Goal: Task Accomplishment & Management: Use online tool/utility

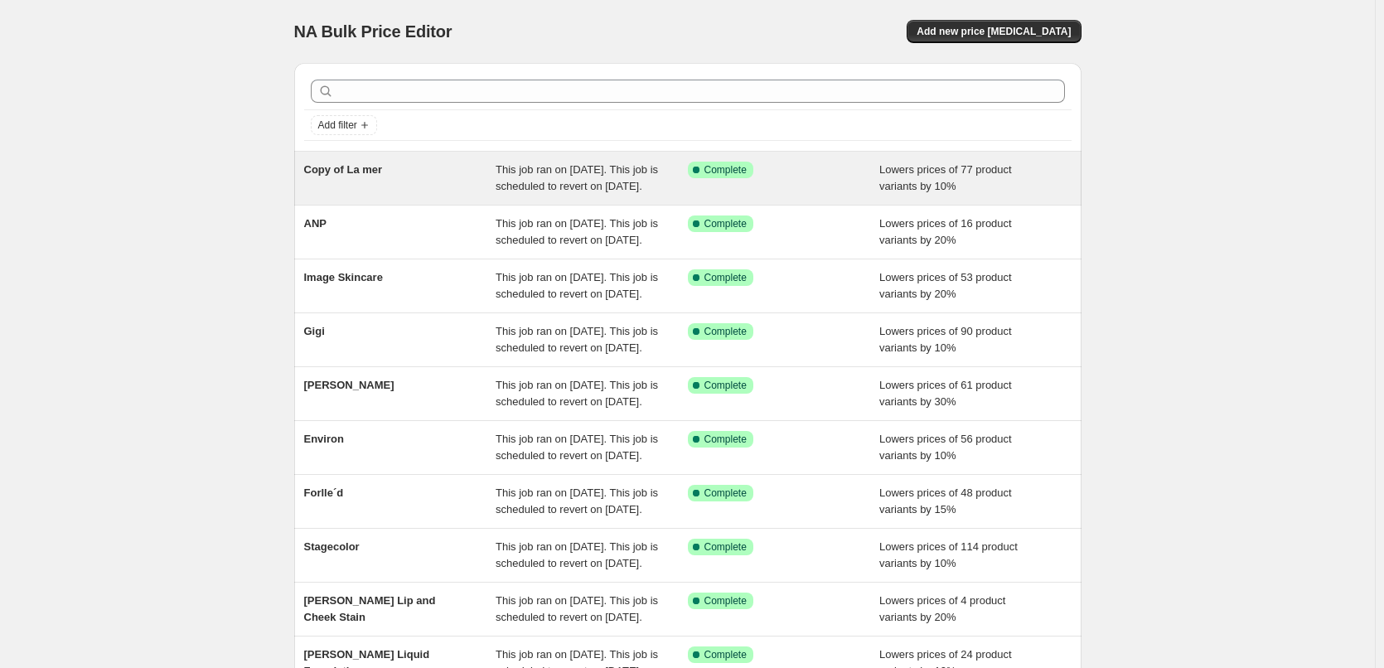
click at [336, 172] on span "Copy of La mer" at bounding box center [343, 169] width 79 height 12
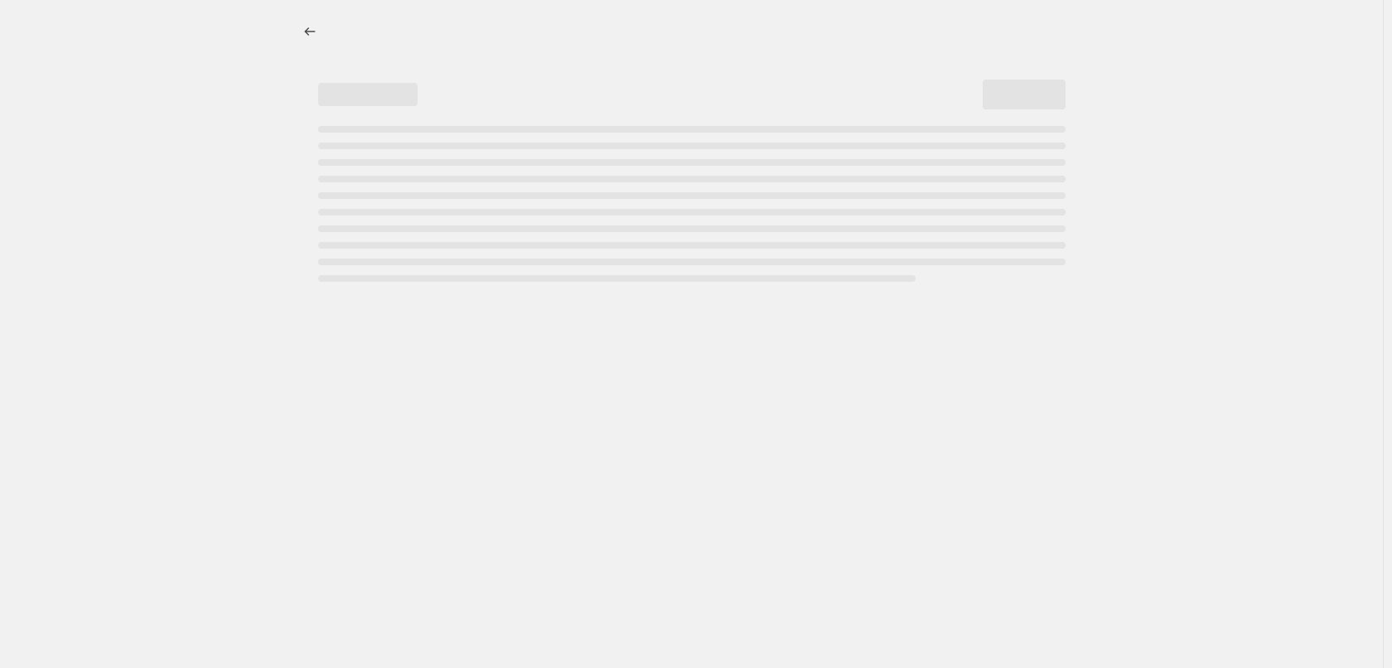
select select "percentage"
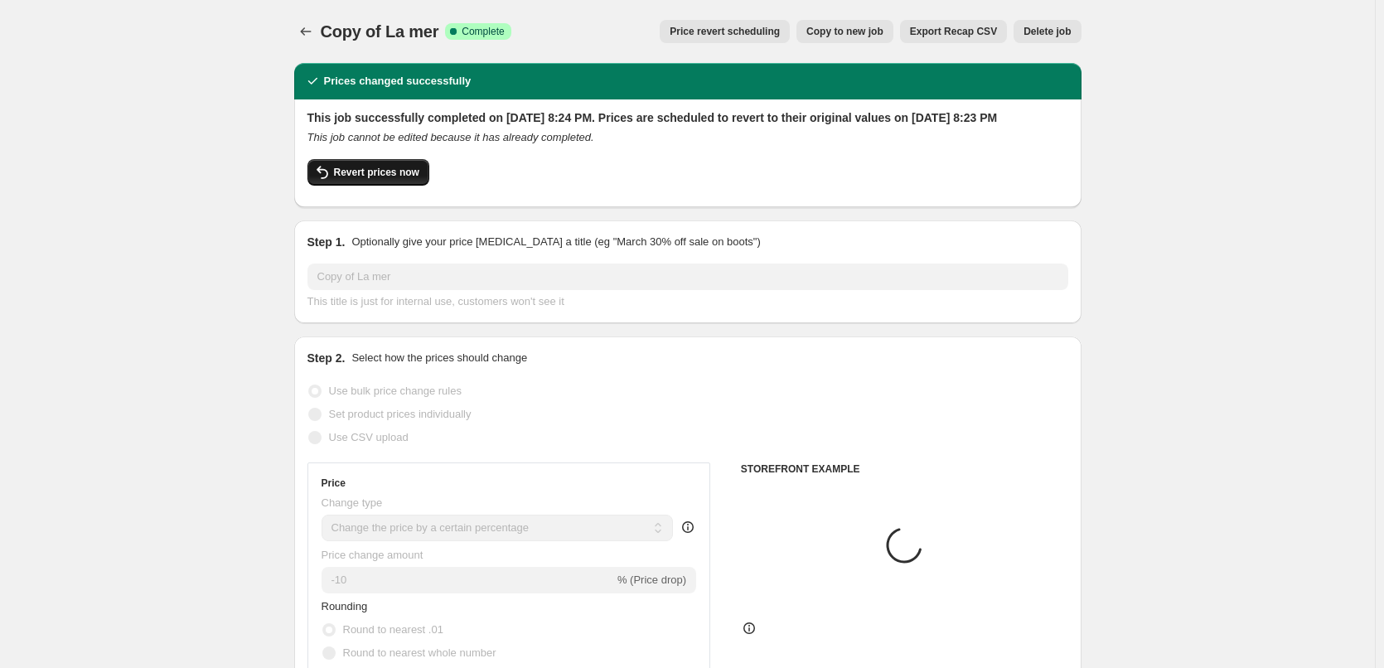
select select "vendor"
click at [382, 179] on span "Revert prices now" at bounding box center [376, 172] width 85 height 13
checkbox input "false"
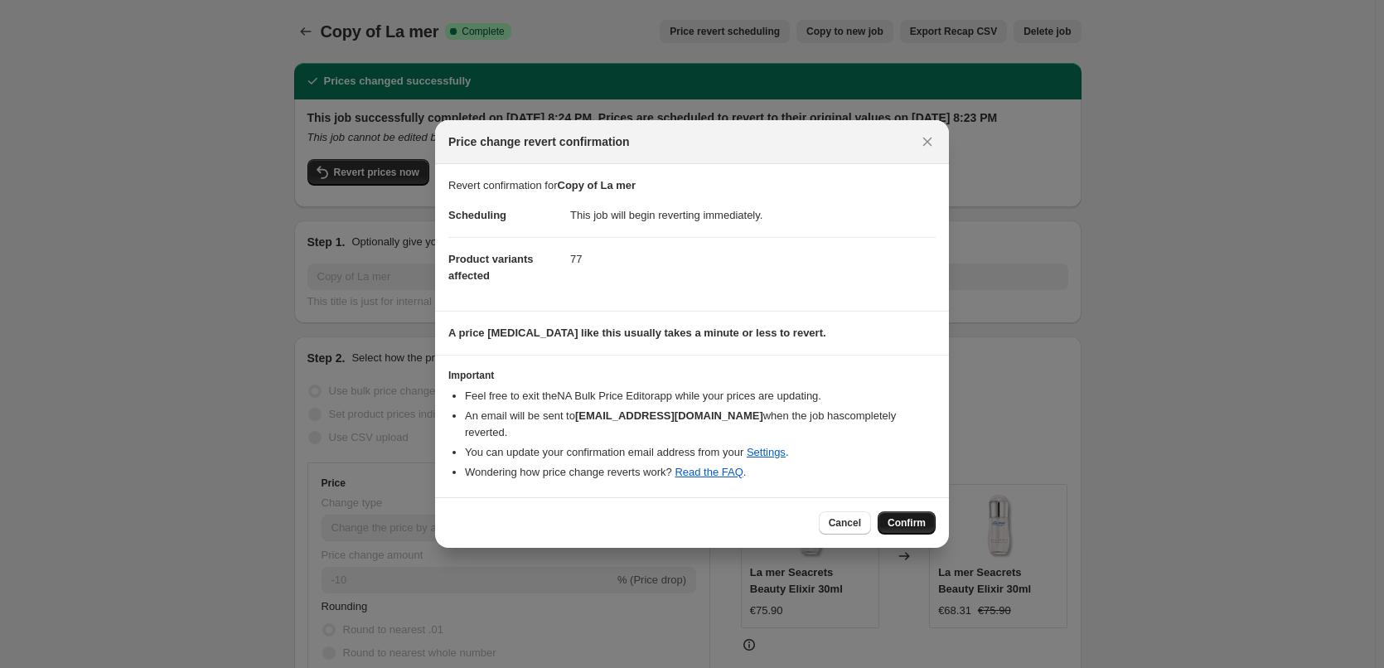
click at [900, 516] on span "Confirm" at bounding box center [907, 522] width 38 height 13
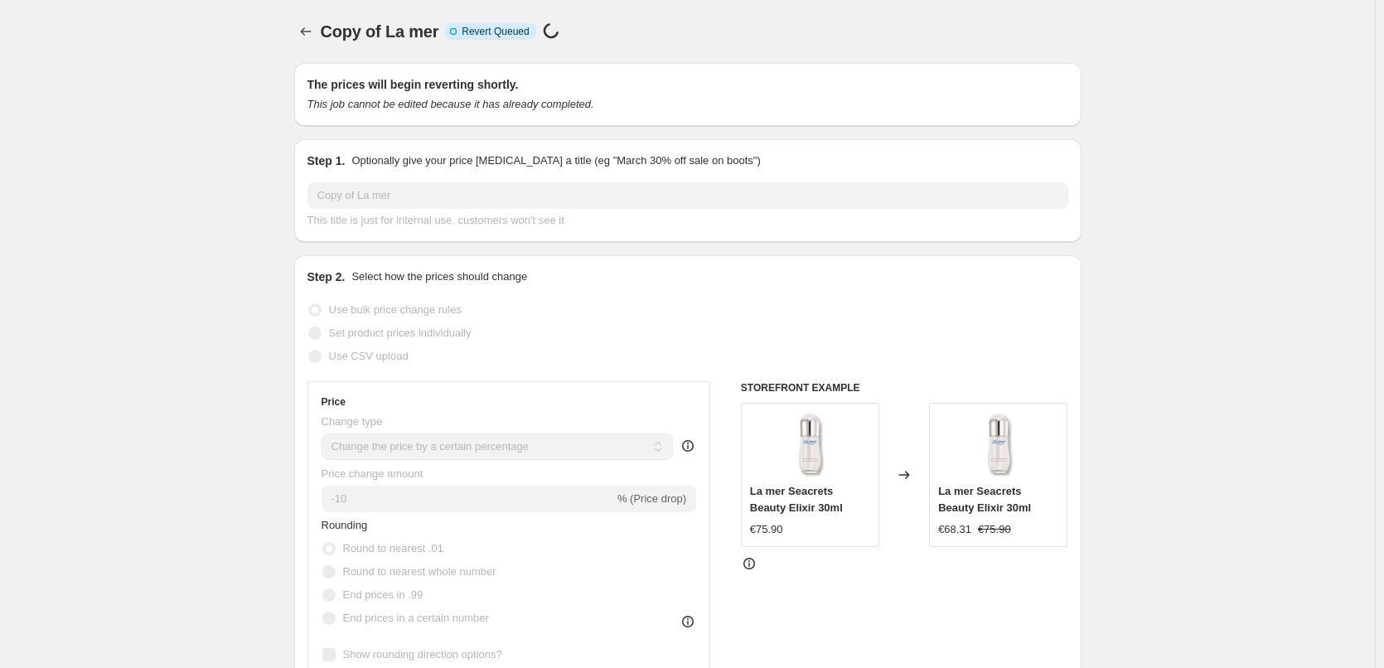
click at [302, 28] on icon "Price change jobs" at bounding box center [306, 31] width 17 height 17
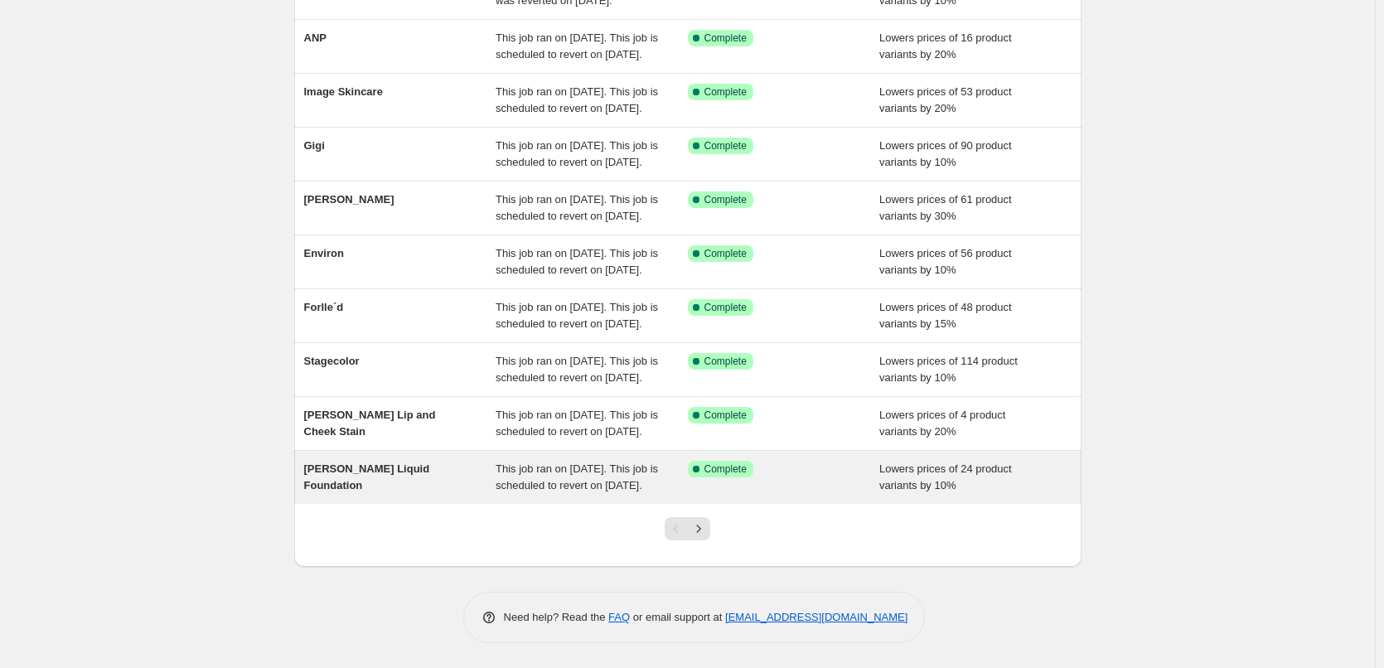
scroll to position [351, 0]
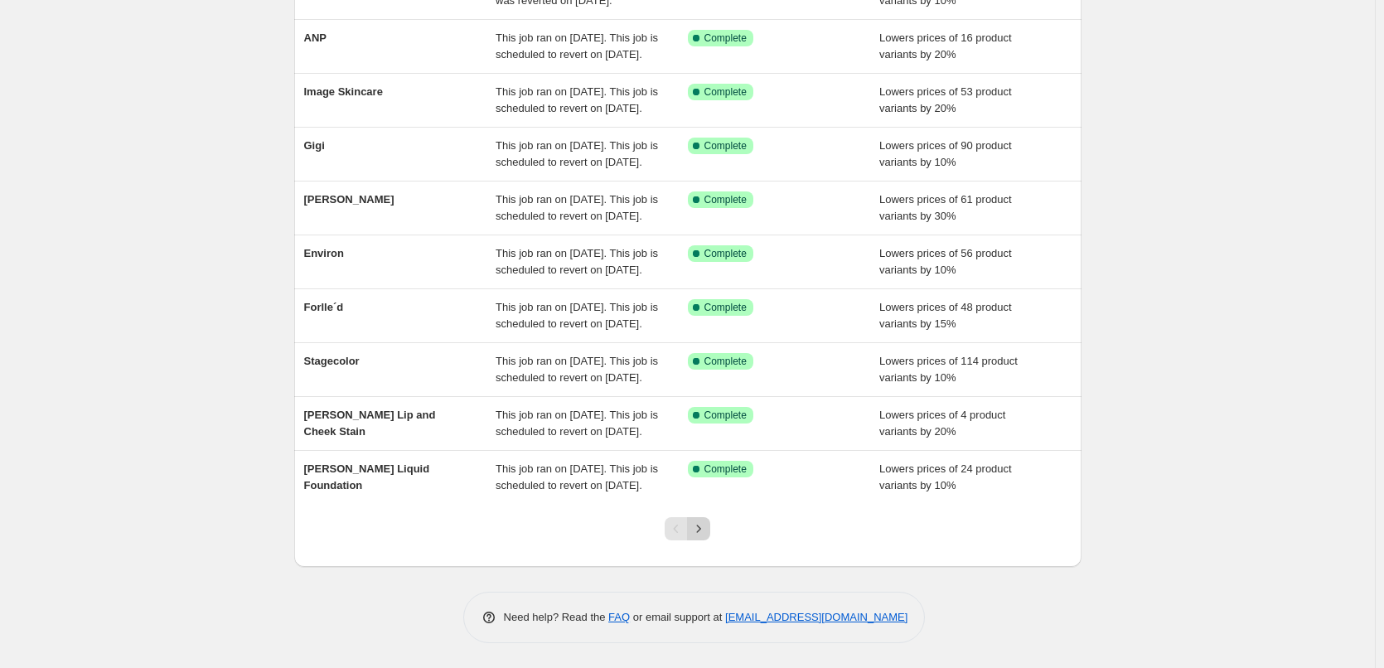
click at [710, 526] on button "Next" at bounding box center [698, 528] width 23 height 23
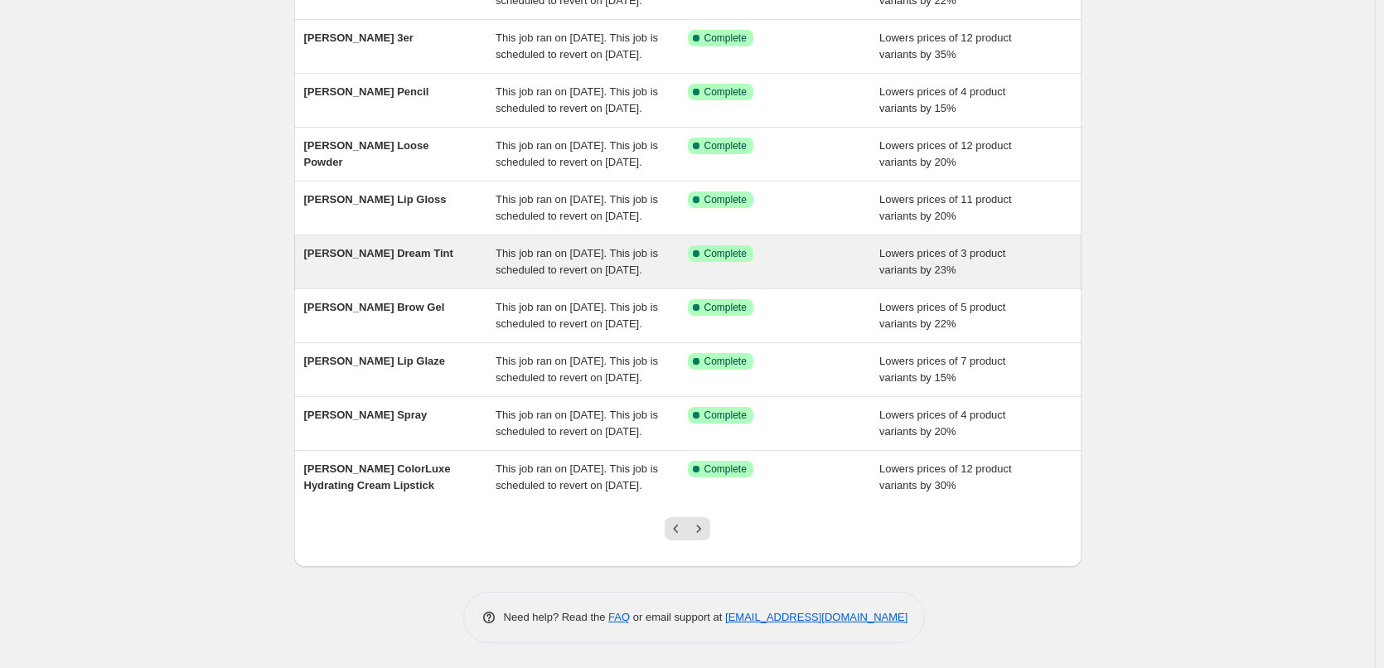
click at [700, 520] on button "Next" at bounding box center [698, 528] width 23 height 23
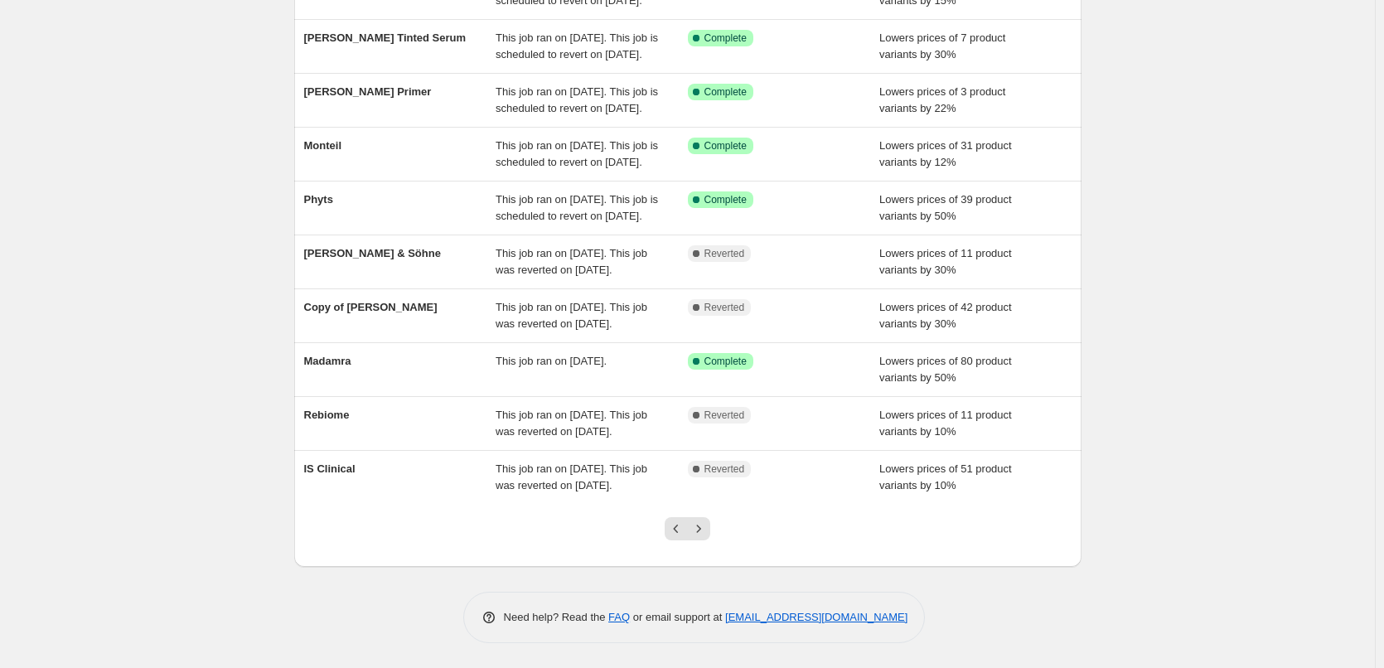
scroll to position [302, 0]
click at [700, 520] on button "Next" at bounding box center [698, 528] width 23 height 23
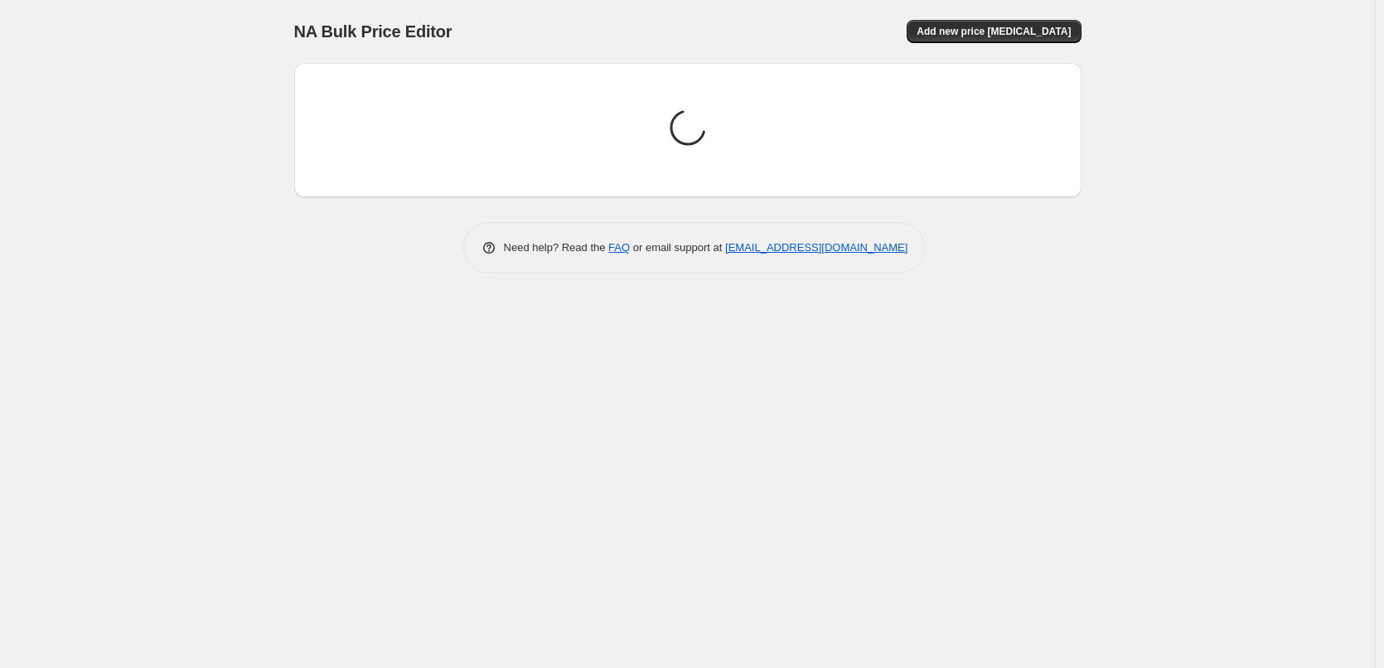
scroll to position [0, 0]
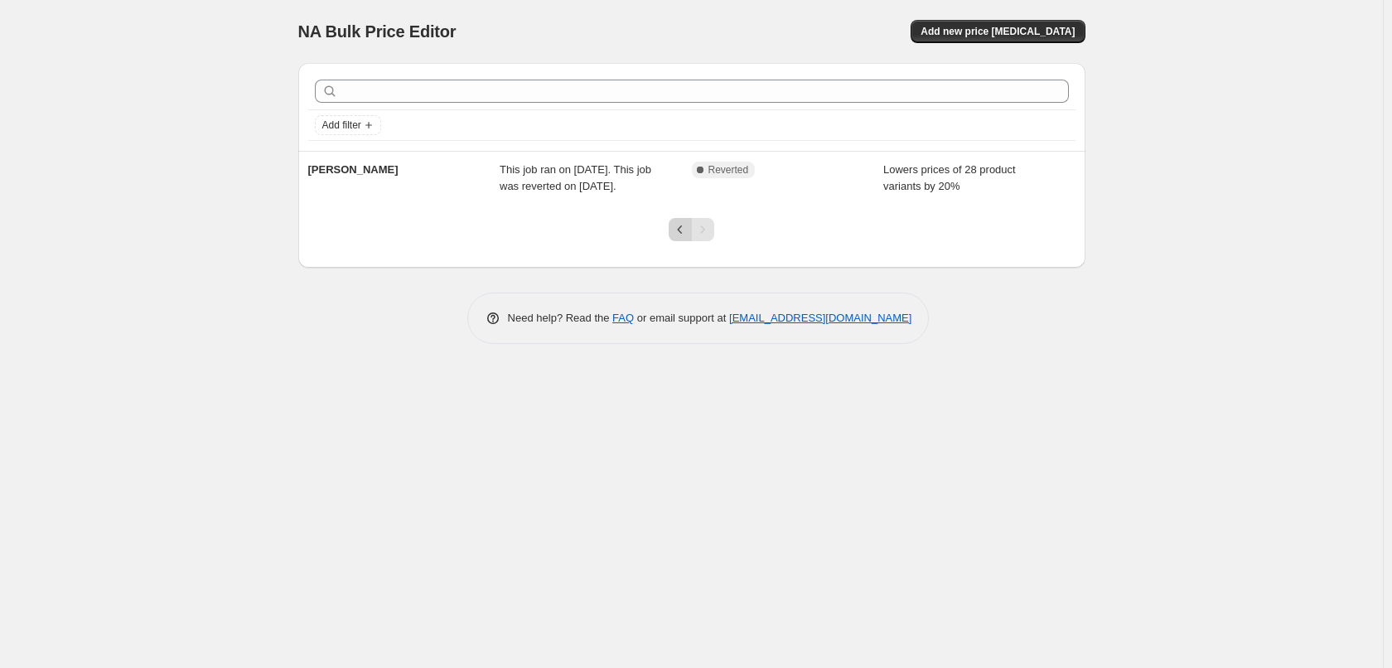
click at [672, 234] on icon "Previous" at bounding box center [680, 229] width 17 height 17
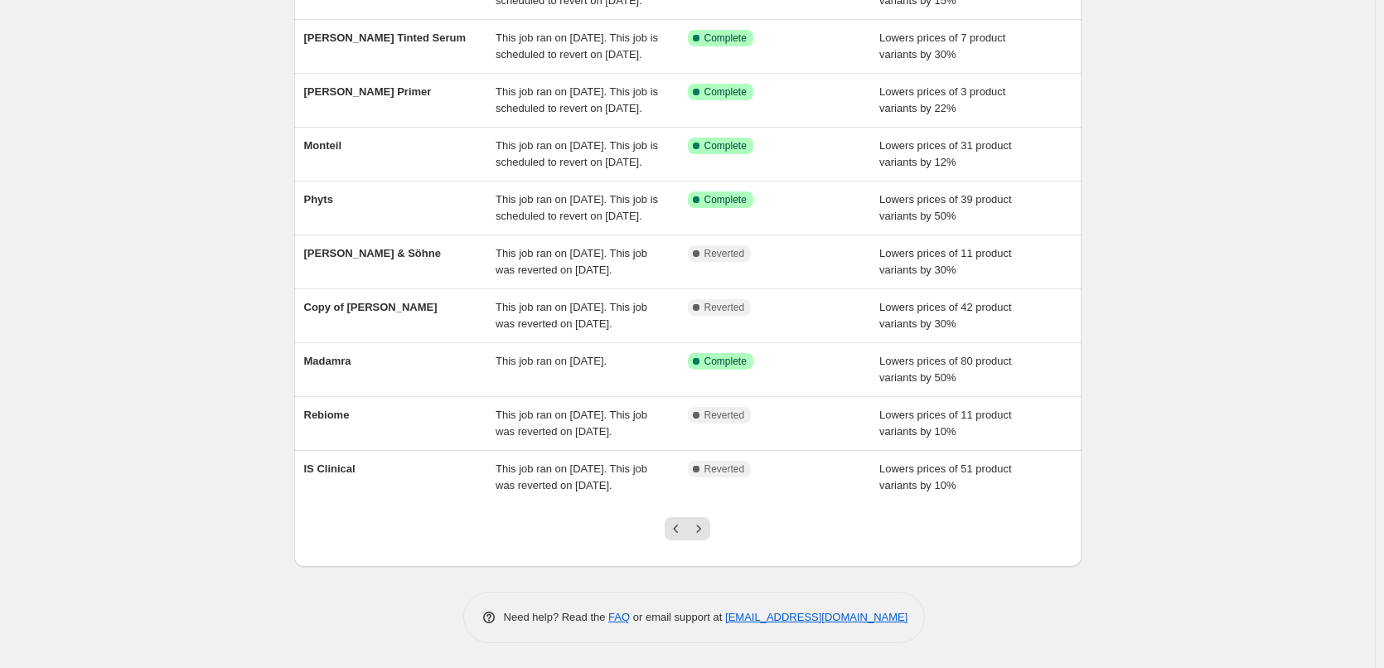
scroll to position [302, 0]
click at [672, 523] on icon "Previous" at bounding box center [676, 528] width 17 height 17
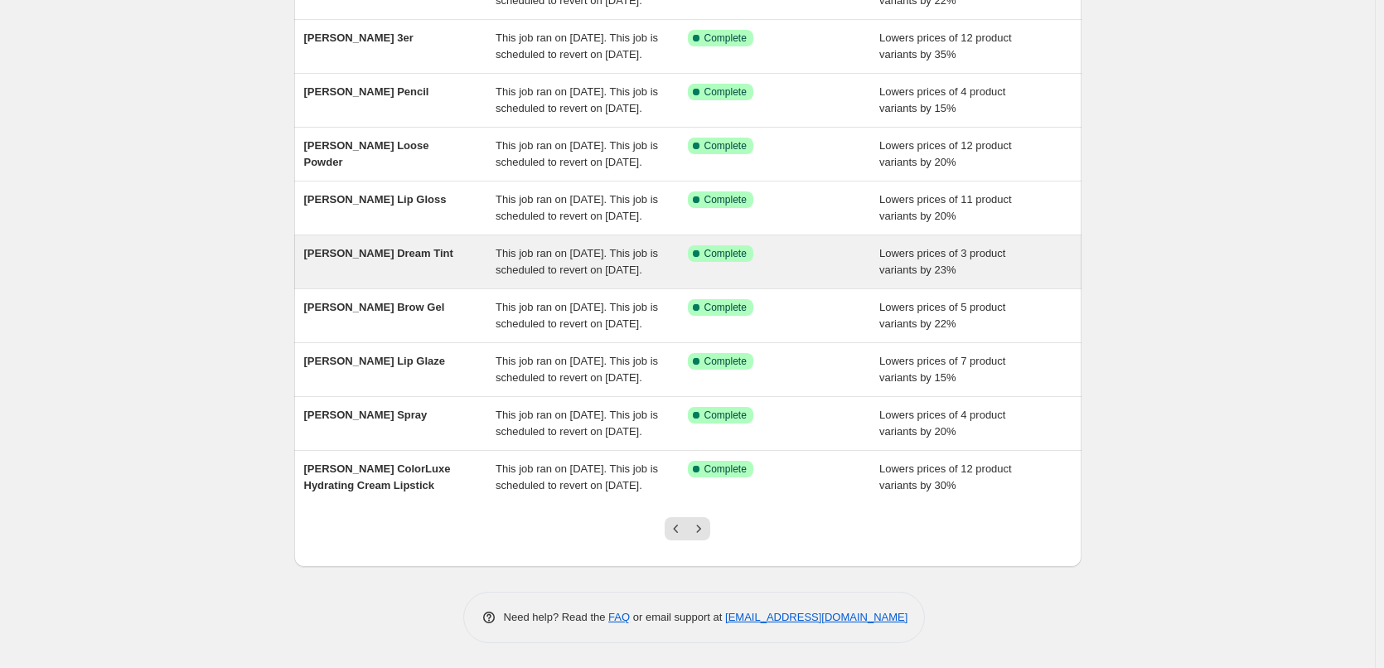
scroll to position [351, 0]
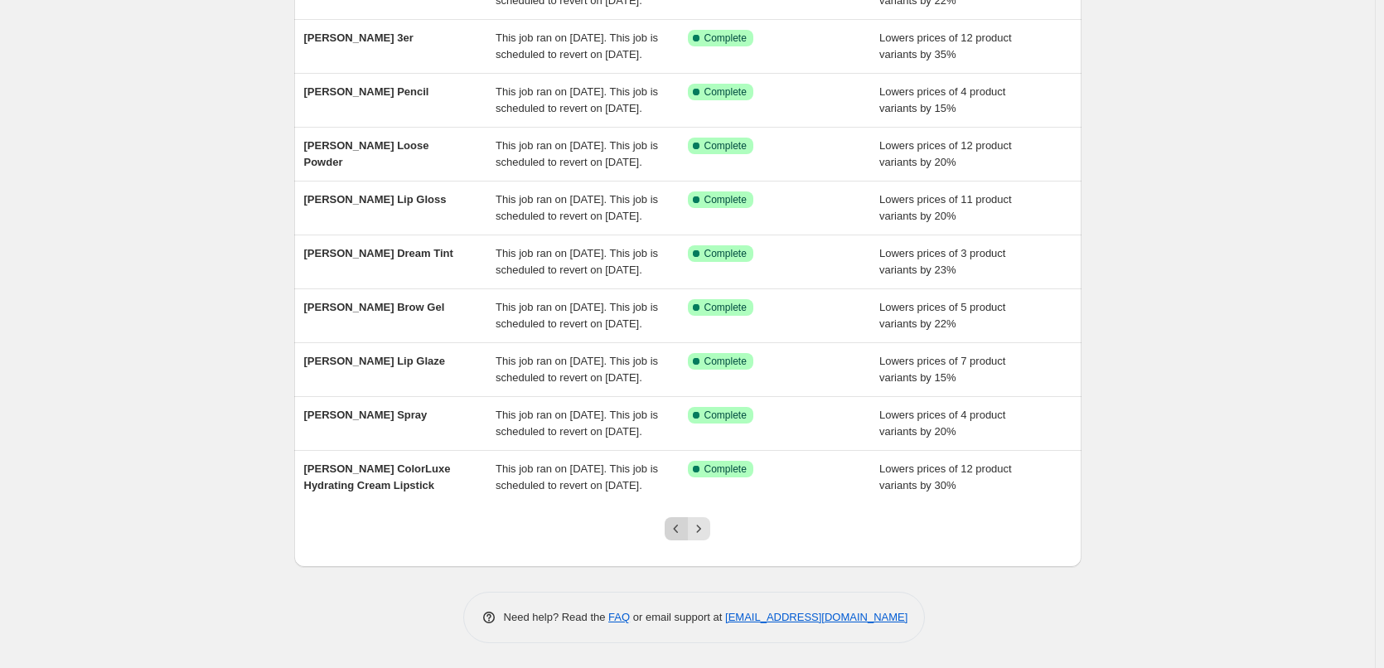
click at [670, 521] on button "Previous" at bounding box center [676, 528] width 23 height 23
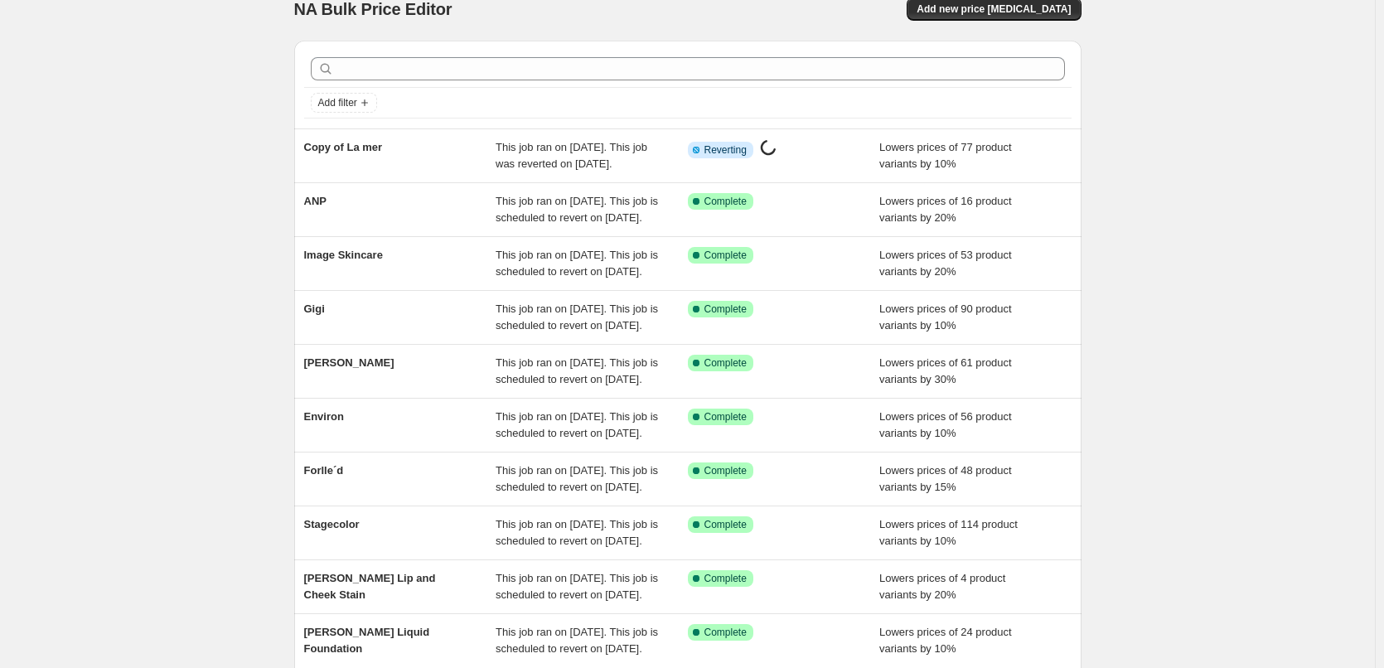
scroll to position [0, 0]
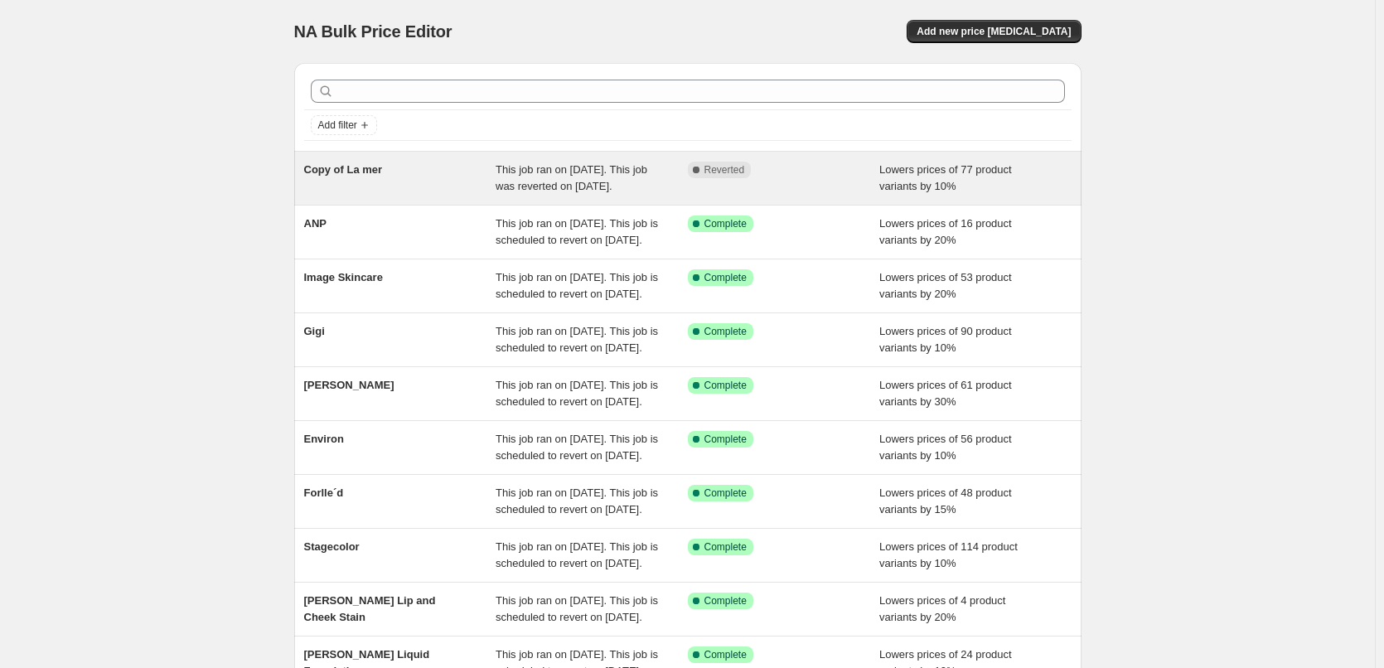
click at [329, 153] on div "Copy of La mer This job ran on September 12, 2025. This job was reverted on Sep…" at bounding box center [687, 178] width 787 height 53
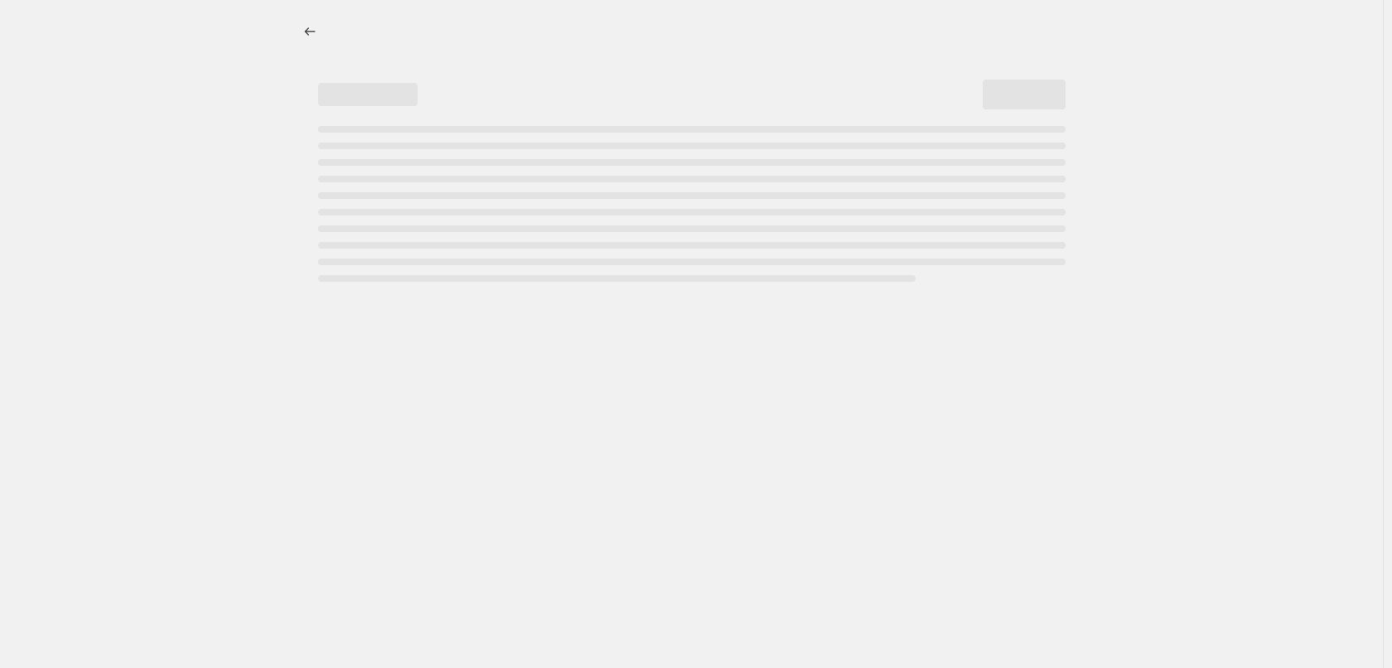
select select "percentage"
select select "vendor"
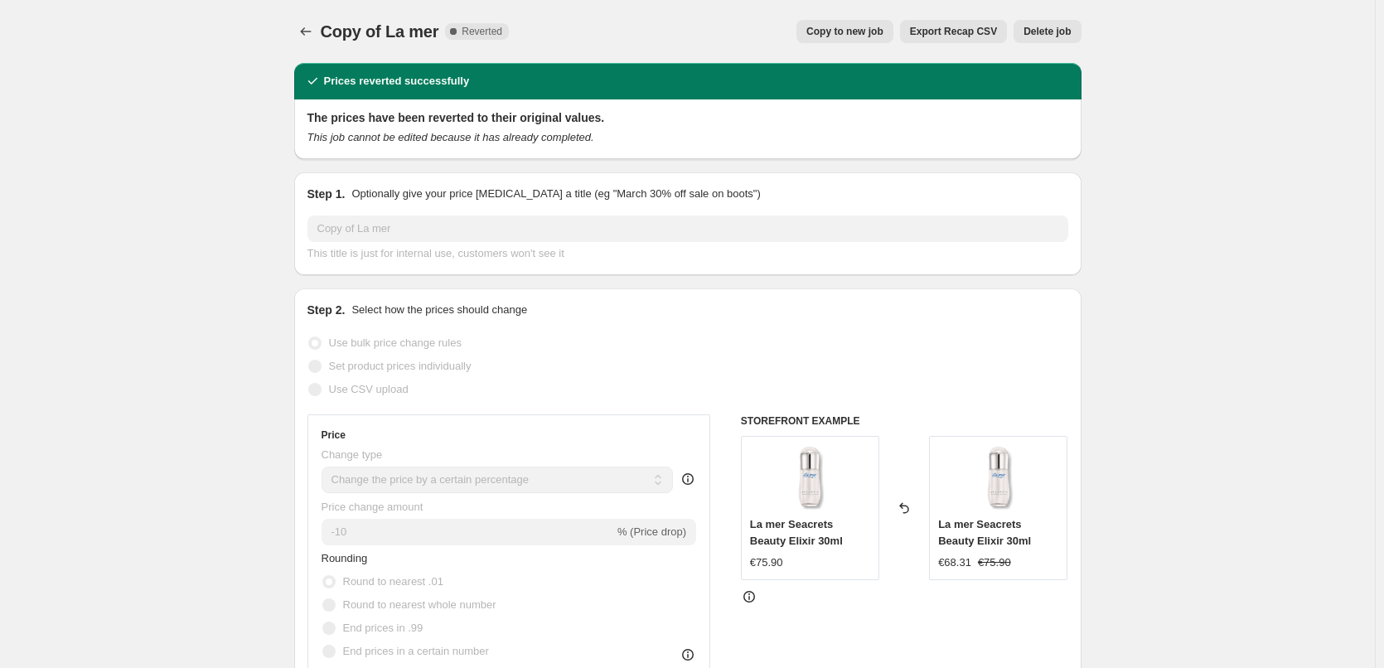
click at [838, 36] on span "Copy to new job" at bounding box center [844, 31] width 77 height 13
select select "percentage"
select select "vendor"
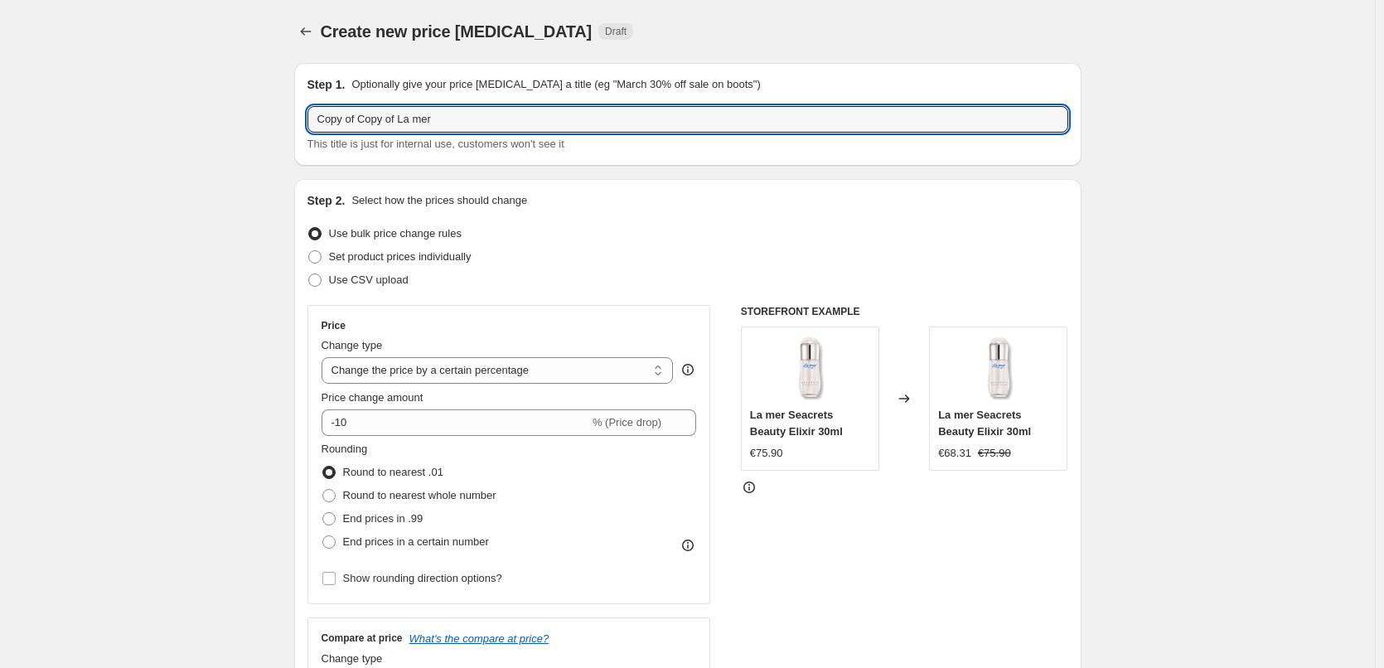
drag, startPoint x: 402, startPoint y: 119, endPoint x: 254, endPoint y: 118, distance: 147.5
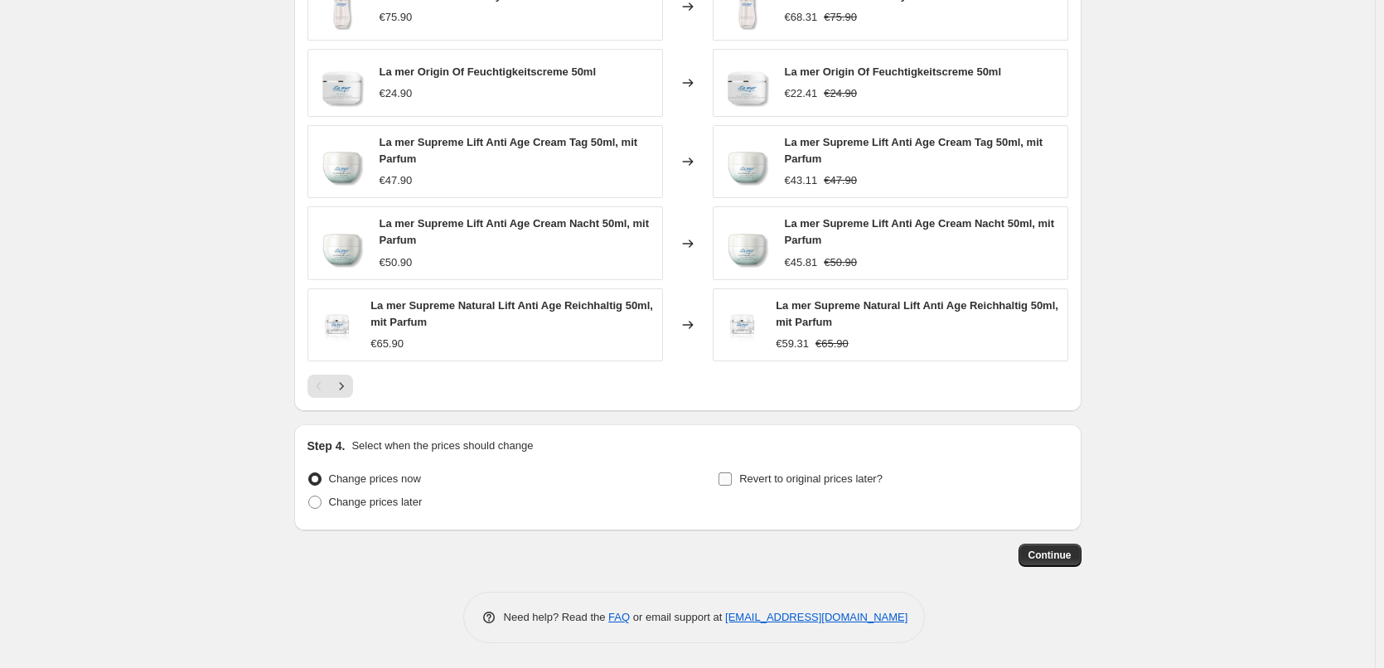
type input "La mer"
click at [827, 472] on span "Revert to original prices later?" at bounding box center [810, 478] width 143 height 12
click at [732, 472] on input "Revert to original prices later?" at bounding box center [725, 478] width 13 height 13
checkbox input "true"
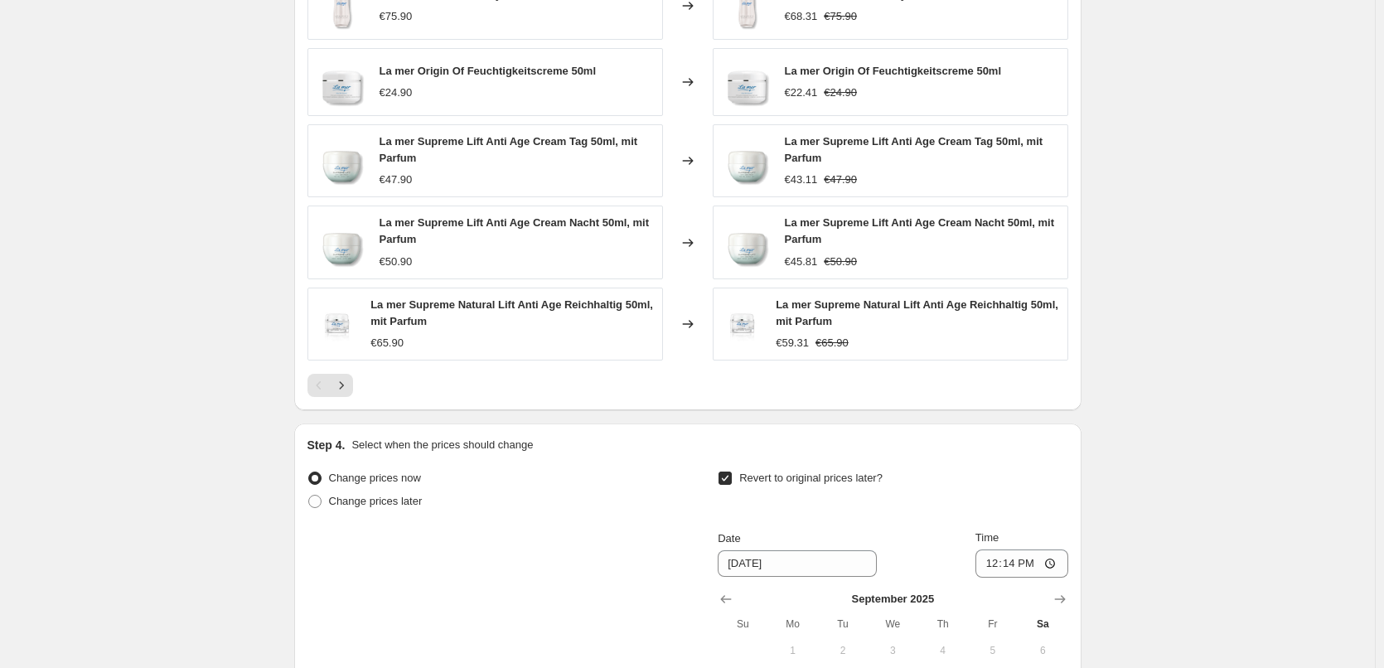
scroll to position [1475, 0]
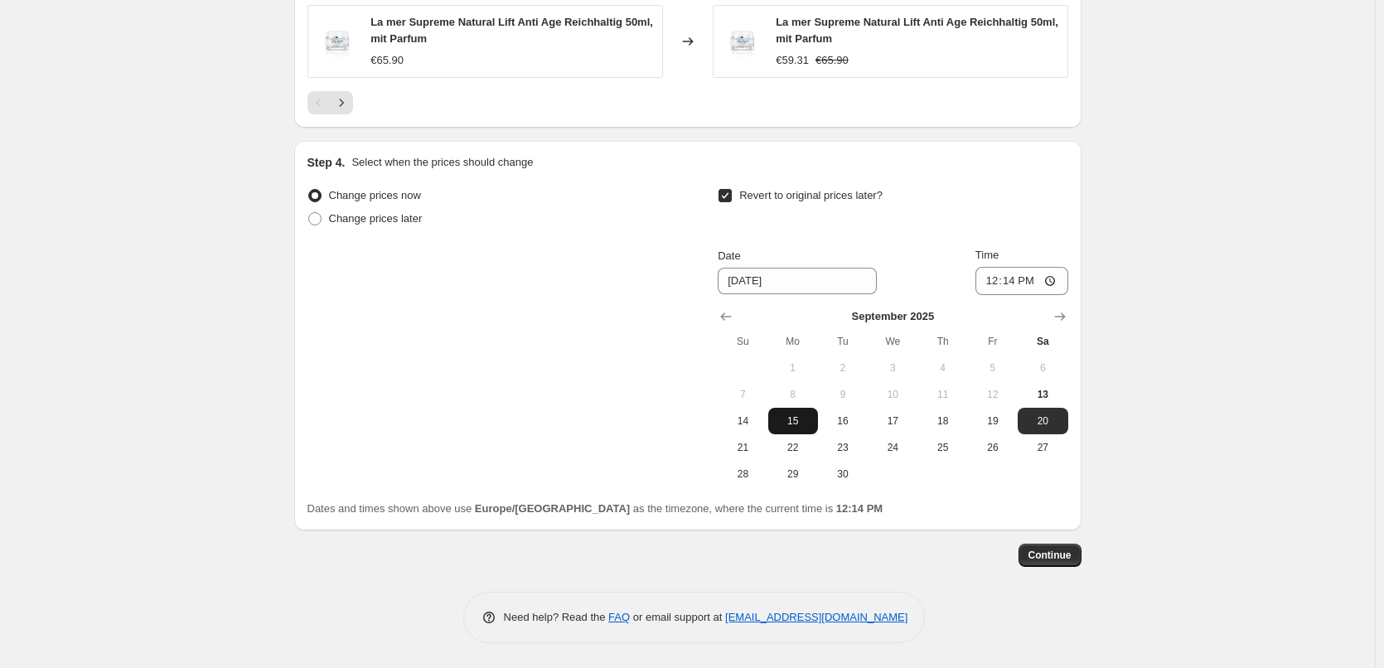
click at [804, 419] on span "15" at bounding box center [793, 420] width 36 height 13
type input "9/15/2025"
click at [1000, 277] on input "12:14" at bounding box center [1022, 281] width 93 height 28
type input "03:00"
click at [1065, 559] on span "Continue" at bounding box center [1050, 555] width 43 height 13
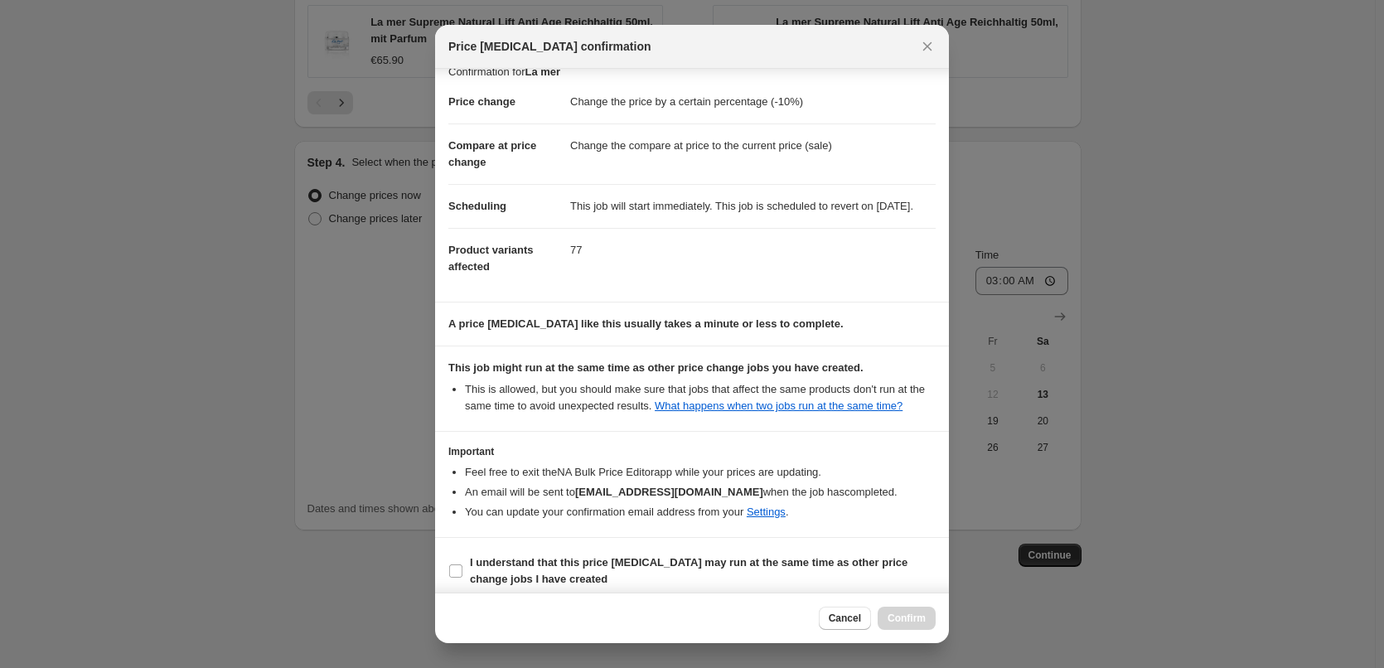
scroll to position [46, 0]
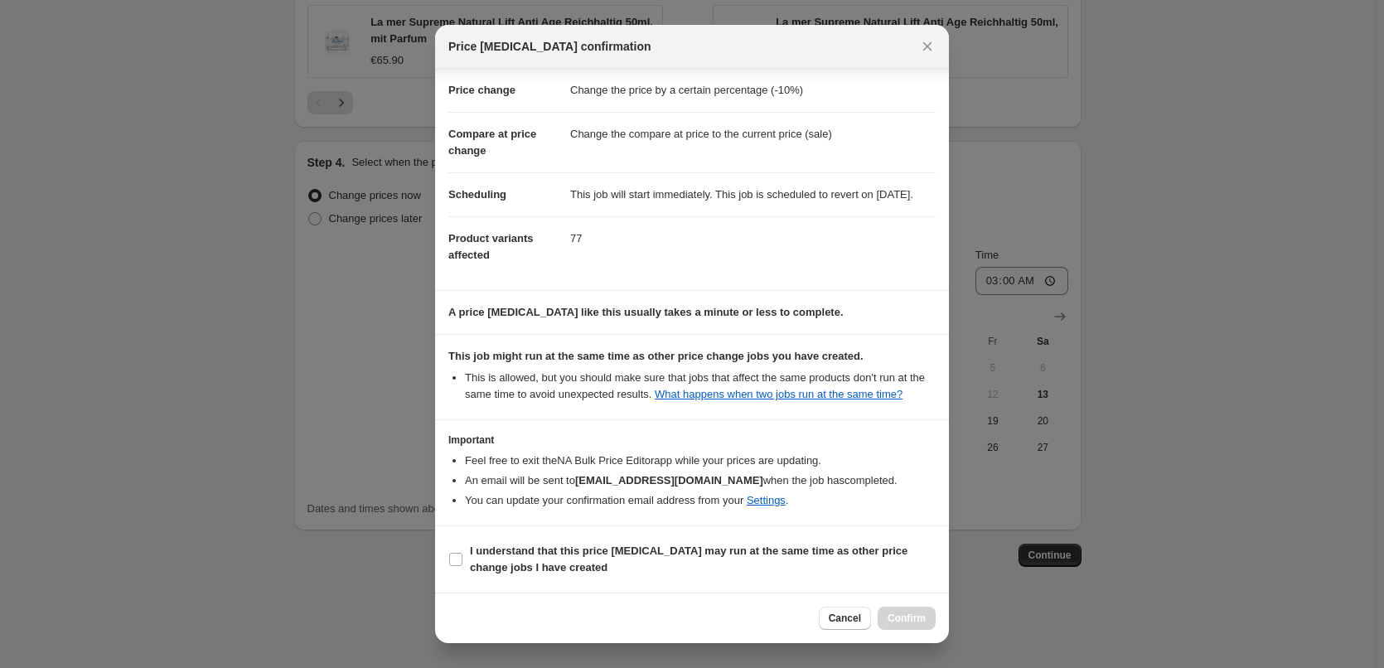
click at [489, 526] on section "I understand that this price change job may run at the same time as other price…" at bounding box center [692, 559] width 514 height 66
click at [558, 550] on b "I understand that this price change job may run at the same time as other price…" at bounding box center [689, 559] width 438 height 29
click at [462, 553] on input "I understand that this price change job may run at the same time as other price…" at bounding box center [455, 559] width 13 height 13
checkbox input "true"
click at [913, 612] on span "Confirm" at bounding box center [907, 618] width 38 height 13
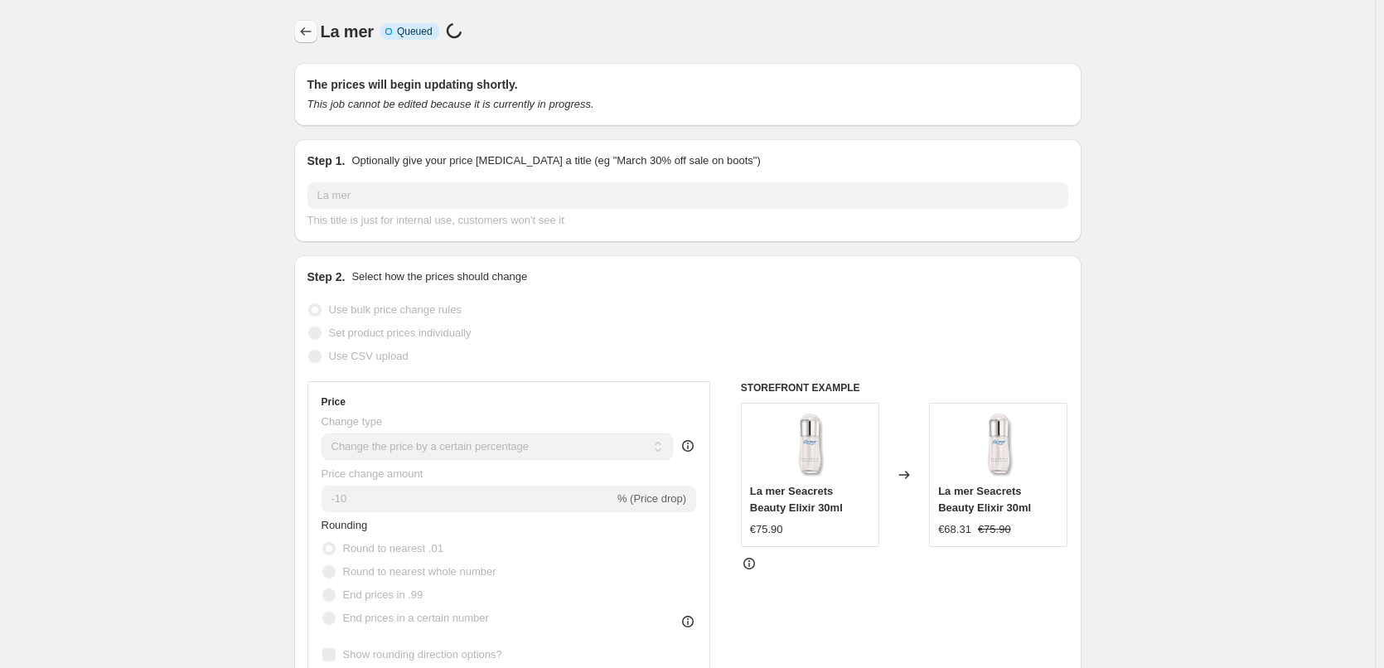
click at [303, 32] on icon "Price change jobs" at bounding box center [306, 31] width 17 height 17
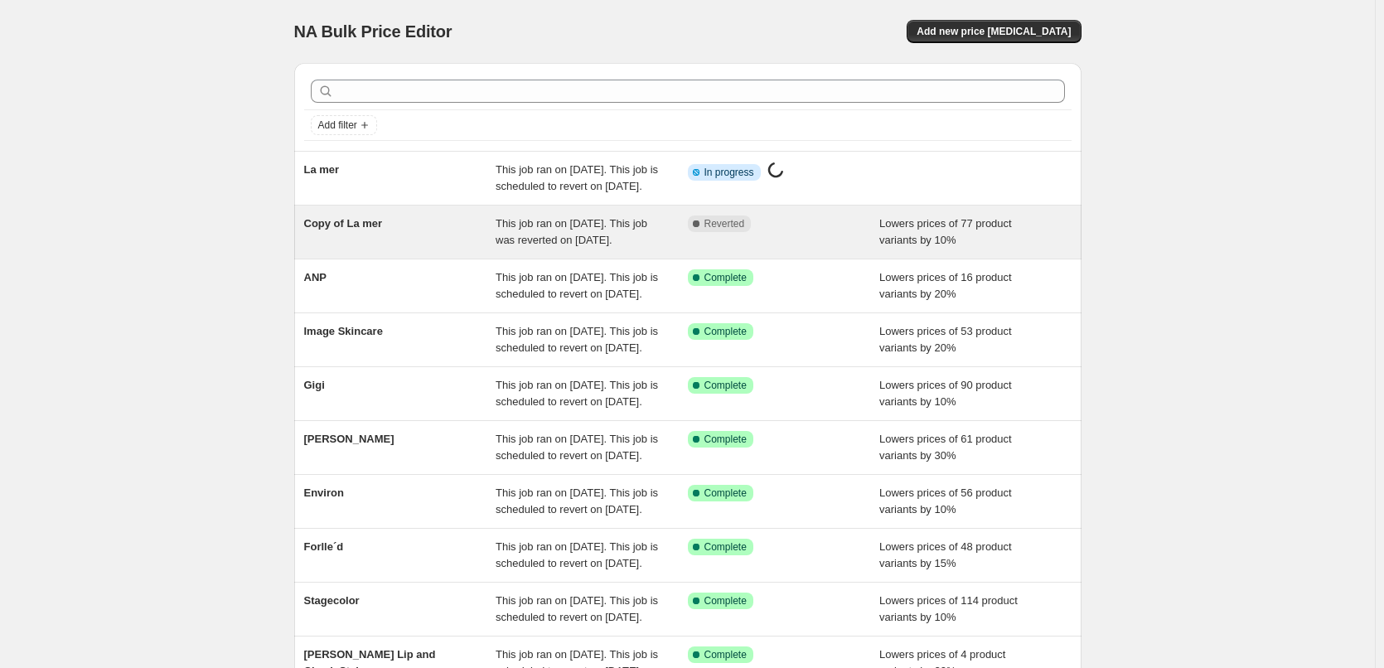
click at [366, 249] on div "Copy of La mer" at bounding box center [400, 231] width 192 height 33
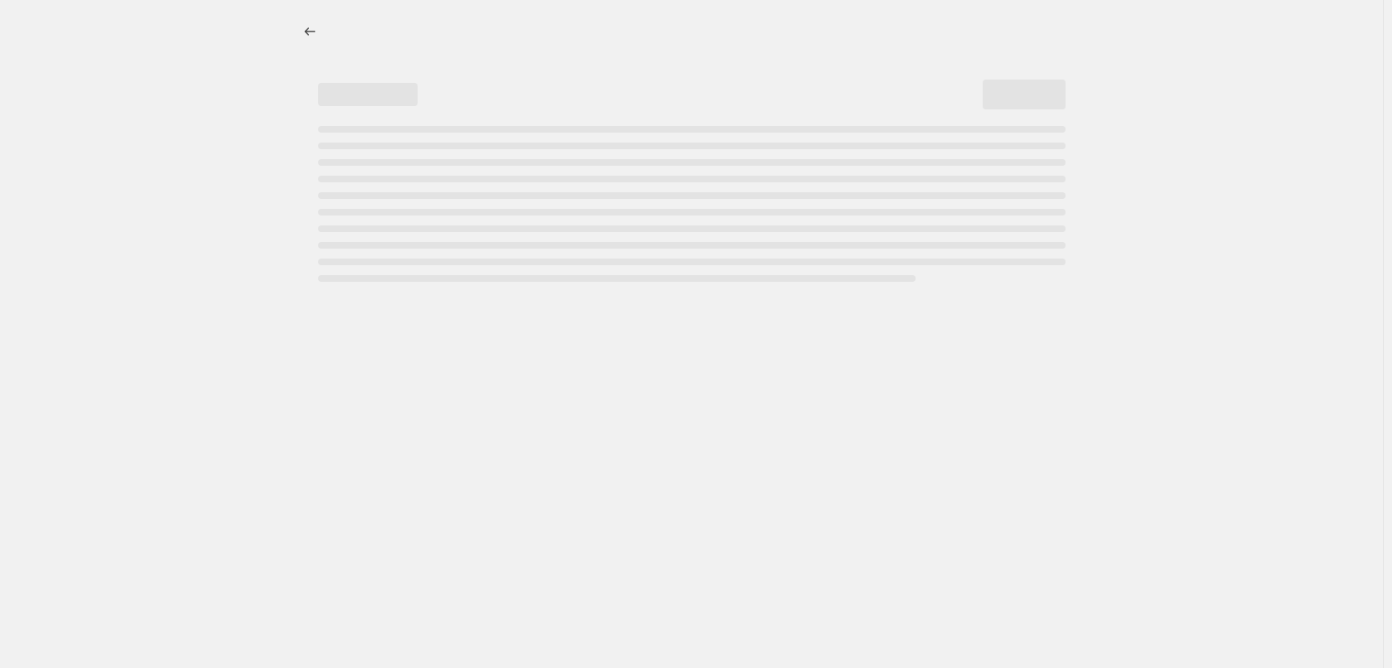
select select "percentage"
select select "vendor"
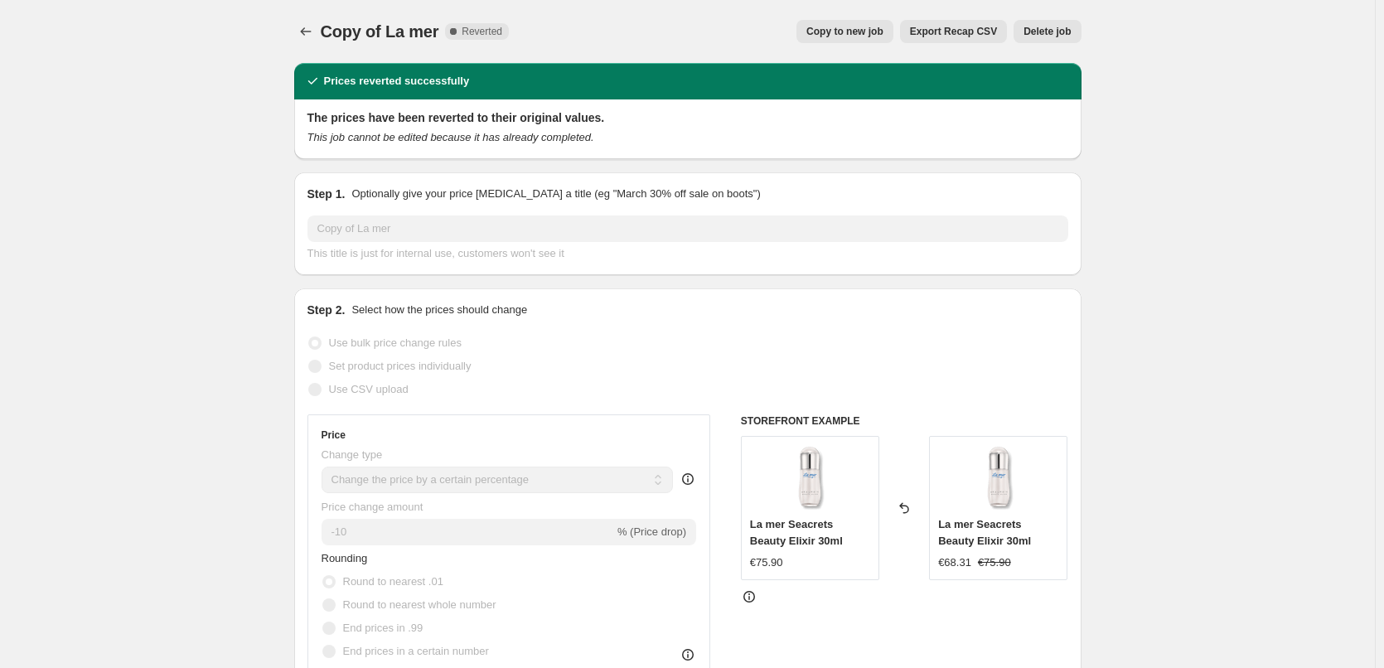
click at [1069, 32] on span "Delete job" at bounding box center [1047, 31] width 47 height 13
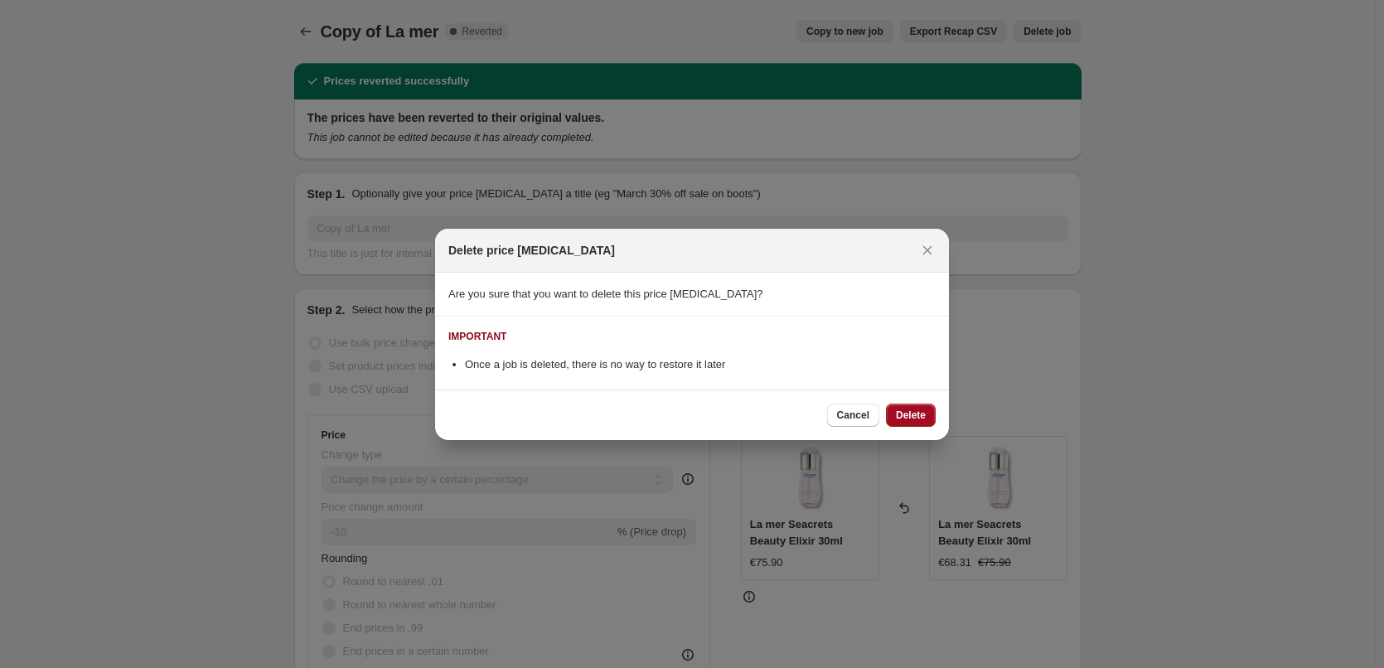
click at [906, 414] on span "Delete" at bounding box center [911, 415] width 30 height 13
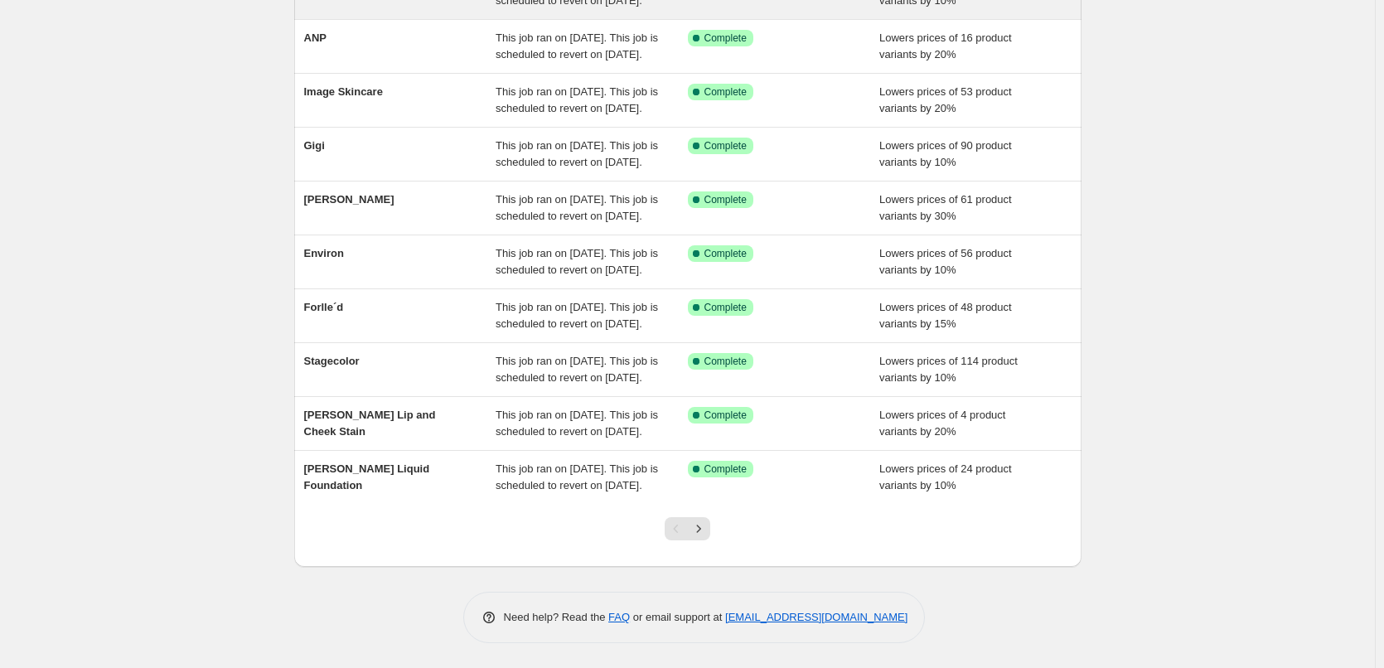
scroll to position [351, 0]
click at [707, 528] on icon "Next" at bounding box center [698, 528] width 17 height 17
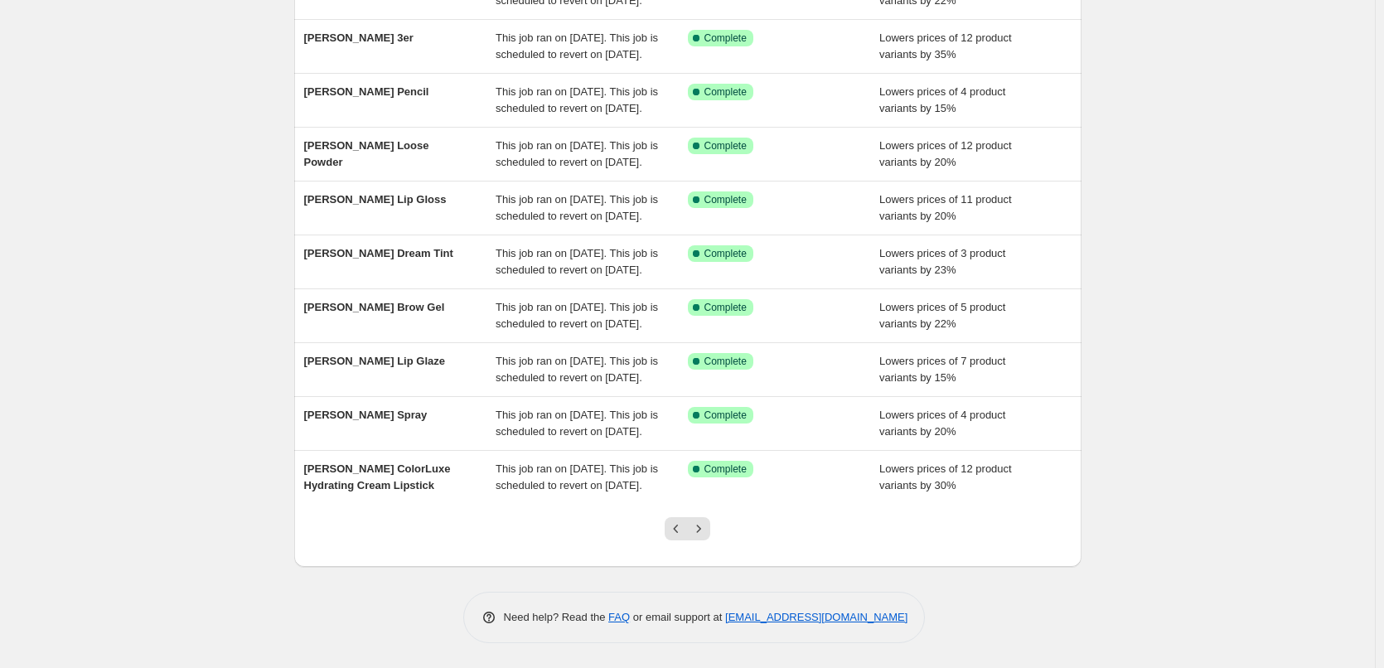
click at [707, 528] on icon "Next" at bounding box center [698, 528] width 17 height 17
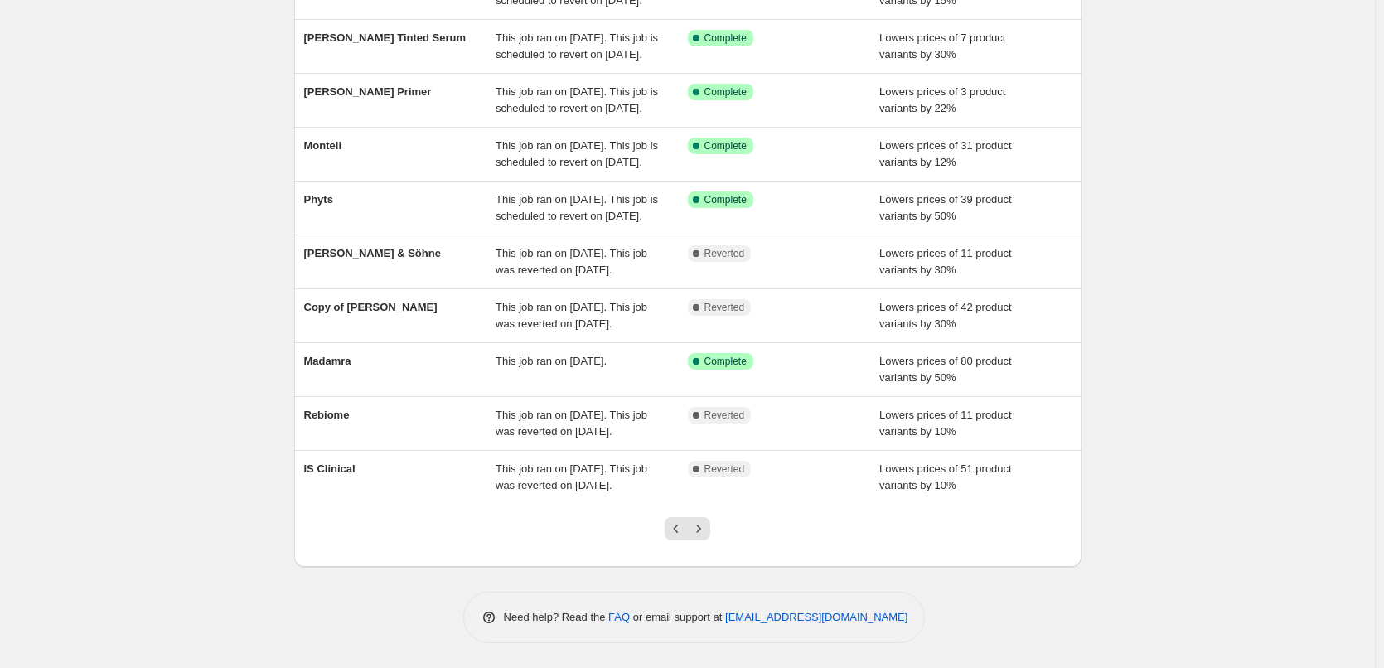
scroll to position [302, 0]
click at [707, 528] on icon "Next" at bounding box center [698, 528] width 17 height 17
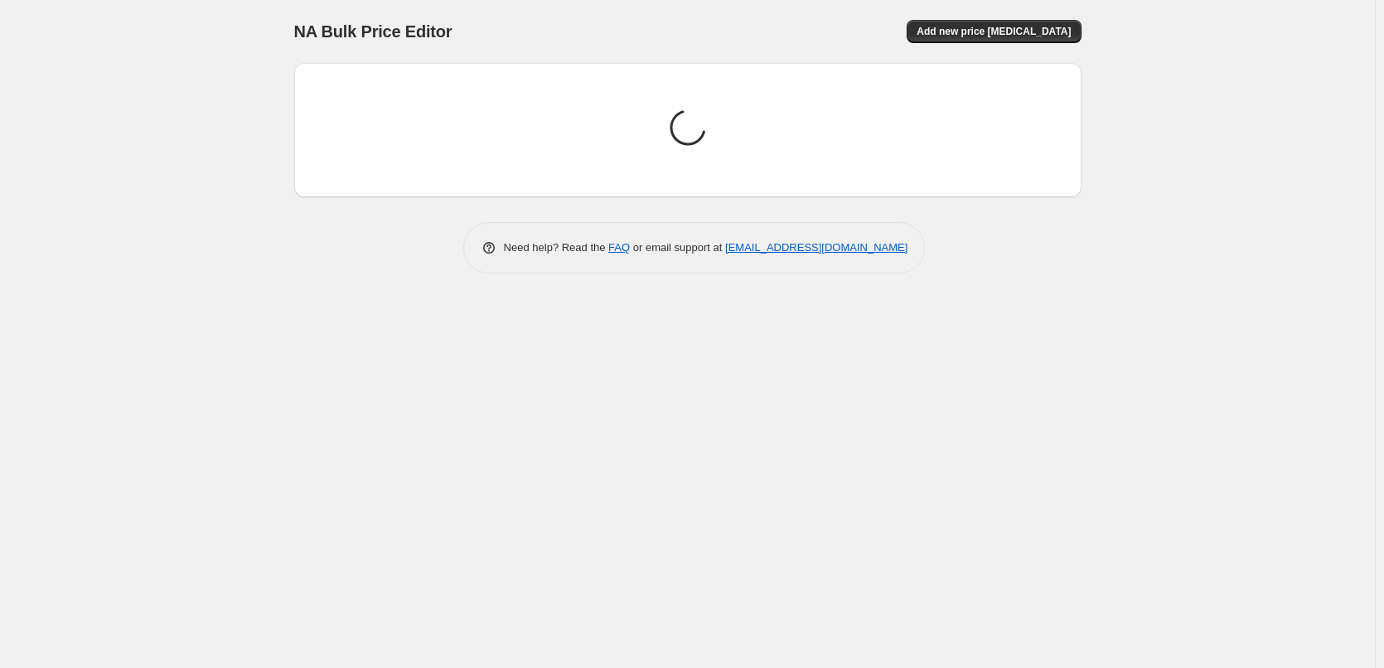
scroll to position [0, 0]
